Goal: Task Accomplishment & Management: Use online tool/utility

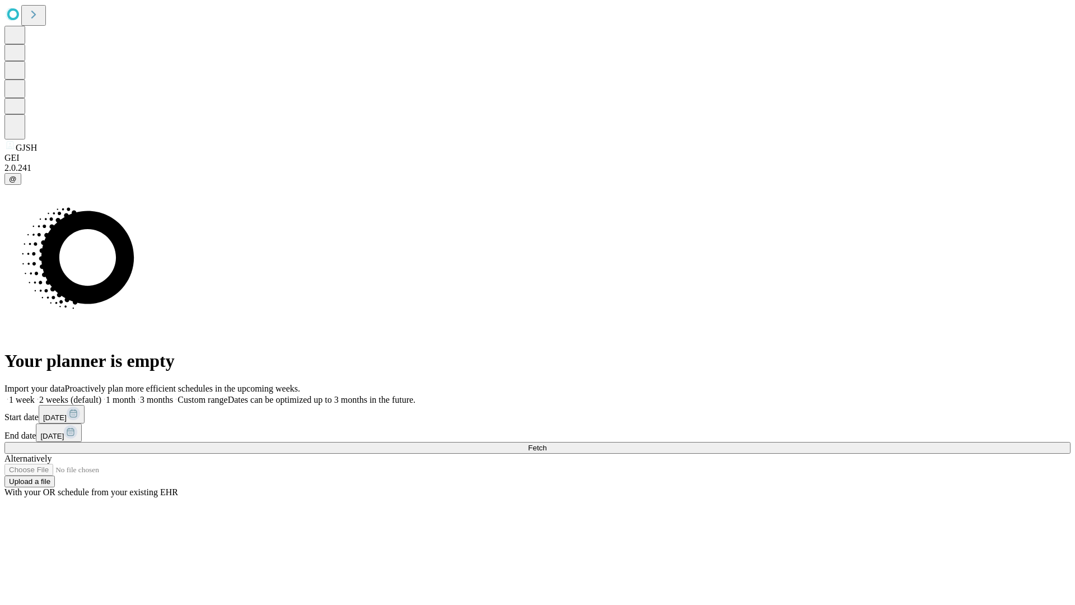
click at [547, 443] on span "Fetch" at bounding box center [537, 447] width 18 height 8
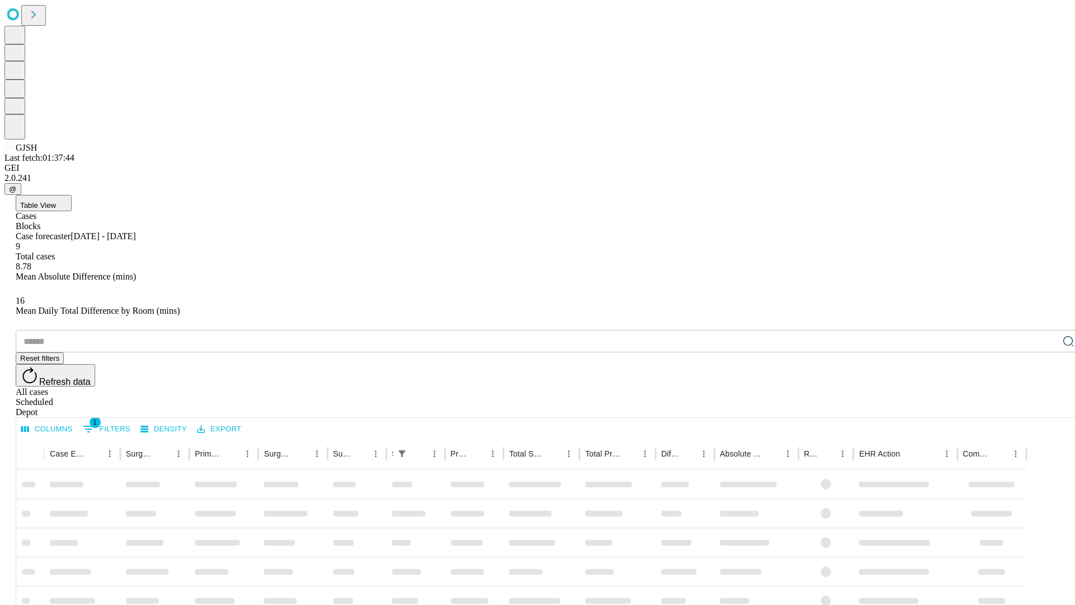
click at [56, 201] on span "Table View" at bounding box center [38, 205] width 36 height 8
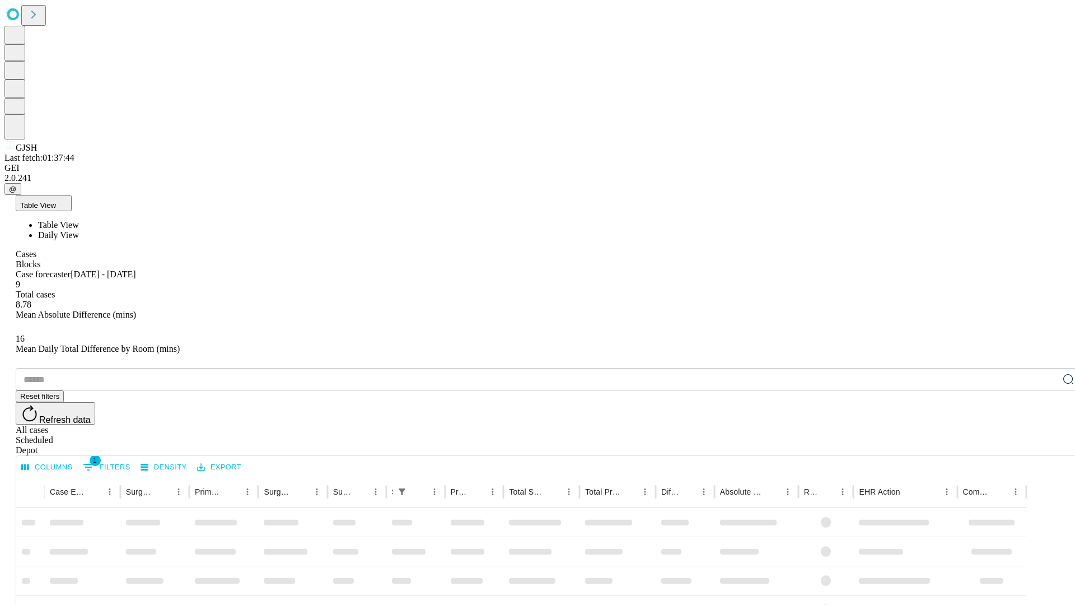
click at [79, 230] on span "Daily View" at bounding box center [58, 235] width 41 height 10
